Goal: Register for event/course: Sign up to attend an event or enroll in a course

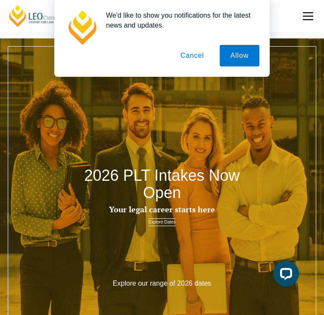
click at [198, 57] on button "Cancel" at bounding box center [192, 56] width 45 height 22
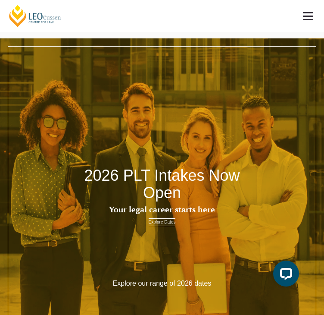
click at [309, 7] on link at bounding box center [308, 16] width 32 height 32
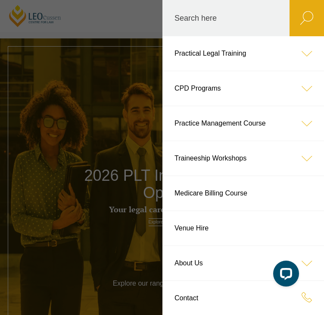
click at [295, 149] on icon at bounding box center [307, 158] width 35 height 35
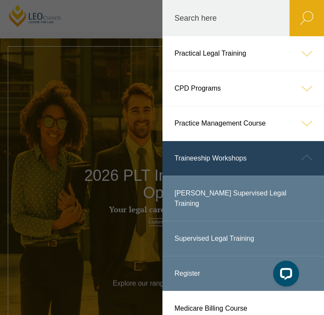
click at [308, 115] on icon at bounding box center [307, 123] width 35 height 35
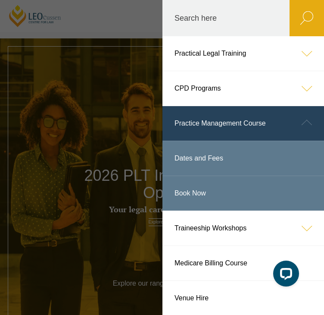
click at [299, 81] on icon at bounding box center [307, 88] width 35 height 35
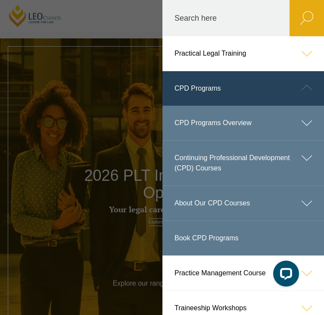
click at [292, 59] on icon at bounding box center [307, 53] width 35 height 35
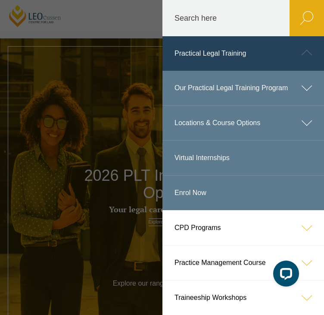
click at [211, 168] on link "Virtual Internships" at bounding box center [244, 158] width 162 height 35
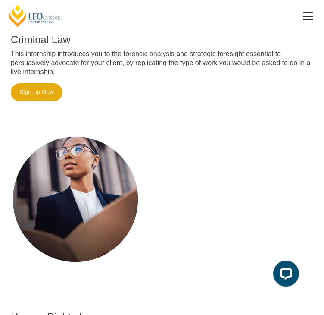
scroll to position [780, 0]
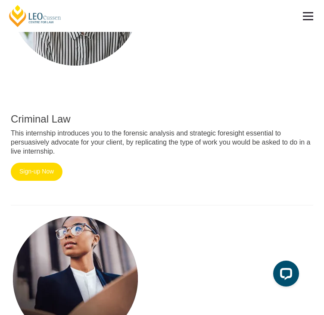
click at [35, 181] on link "Sign-up Now" at bounding box center [37, 172] width 52 height 18
